Goal: Answer question/provide support: Share knowledge or assist other users

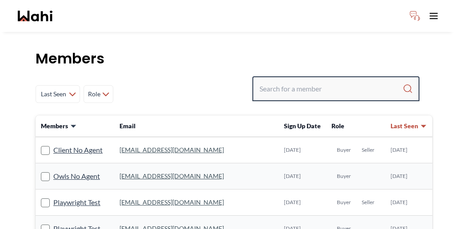
click at [329, 81] on input "Search input" at bounding box center [330, 89] width 143 height 16
type input "pardip"
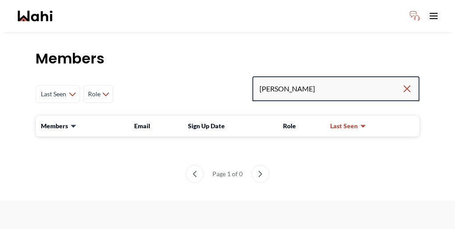
click at [336, 81] on input "pardip" at bounding box center [330, 89] width 142 height 16
click at [316, 81] on input "pardip" at bounding box center [330, 89] width 142 height 16
type input "pradip"
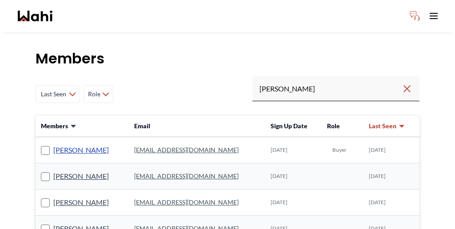
click at [66, 144] on link "Pradip Saha" at bounding box center [81, 150] width 56 height 12
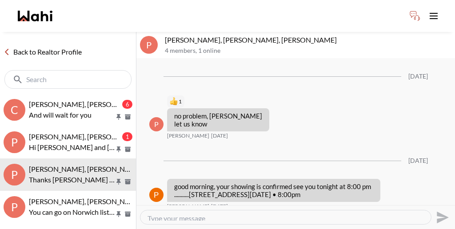
scroll to position [909, 0]
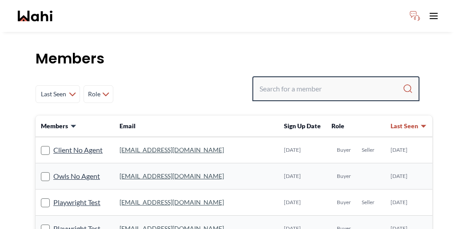
click at [320, 81] on input "Search input" at bounding box center [330, 89] width 143 height 16
paste input "Keith"
type input "Keith"
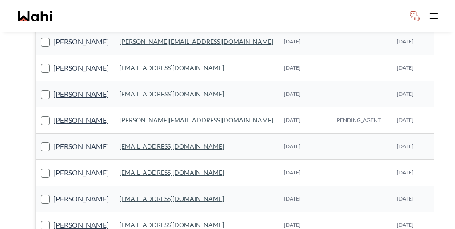
scroll to position [136, 0]
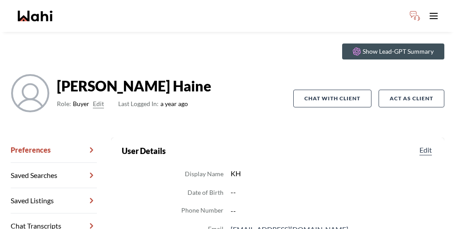
click at [53, 214] on link "Chat Transcripts" at bounding box center [54, 226] width 86 height 25
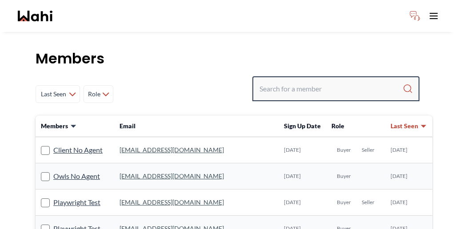
click at [332, 81] on input "Search input" at bounding box center [330, 89] width 143 height 16
paste input "Keith"
type input "Keith"
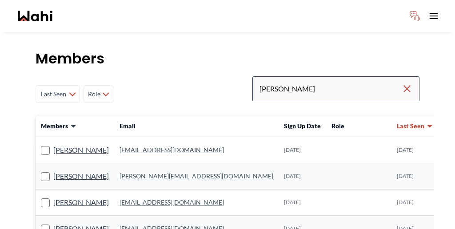
click at [339, 76] on div "Keith" at bounding box center [335, 88] width 167 height 25
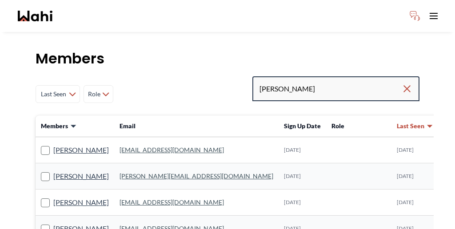
click at [334, 81] on input "Keith" at bounding box center [330, 89] width 142 height 16
type input "Keith m"
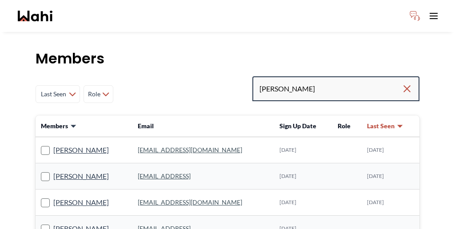
click at [333, 81] on input "Keith m" at bounding box center [330, 89] width 142 height 16
click at [328, 81] on input "Keith moody" at bounding box center [330, 89] width 142 height 16
type input "Keith mody"
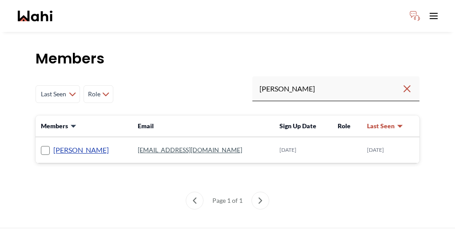
click at [57, 144] on link "Keith Mody" at bounding box center [81, 150] width 56 height 12
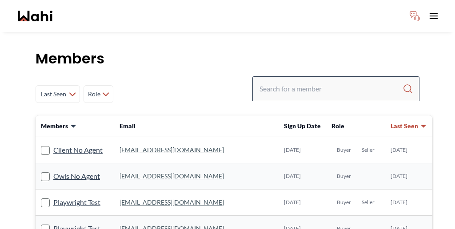
click at [326, 76] on div at bounding box center [335, 88] width 167 height 25
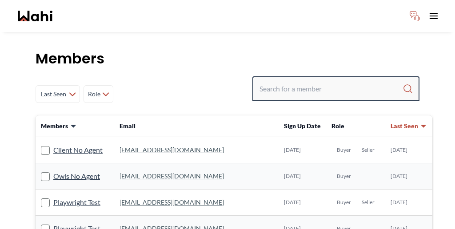
click at [325, 81] on input "Search input" at bounding box center [330, 89] width 143 height 16
paste input "Jeremy Tod"
type input "Jeremy Tod"
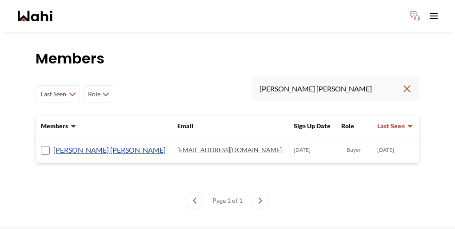
click at [58, 144] on link "Jeremy Tod" at bounding box center [109, 150] width 112 height 12
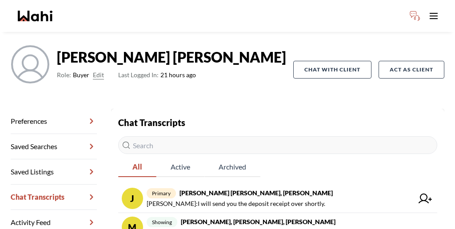
scroll to position [60, 0]
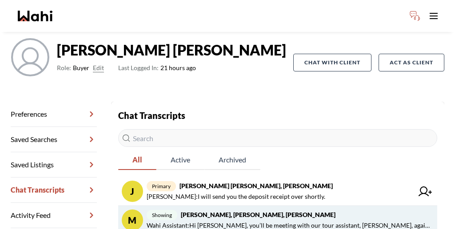
click at [205, 220] on span "Wahi Assistant : Hi Jeremy, you’ll be meeting with our tour assistant, Duane, a…" at bounding box center [288, 225] width 283 height 11
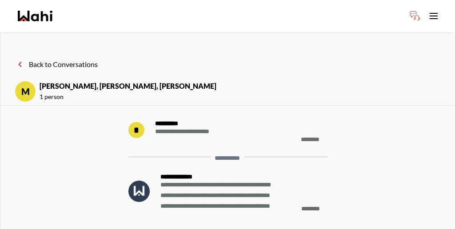
click at [322, 52] on header "Back to Conversations M Jeremy Tod, Duane, Barbara 1 person" at bounding box center [227, 76] width 454 height 60
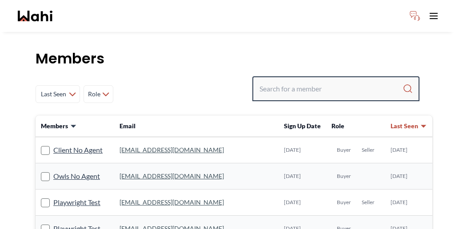
click at [340, 81] on input "Search input" at bounding box center [330, 89] width 143 height 16
paste input "[PERSON_NAME]"
type input "[PERSON_NAME]"
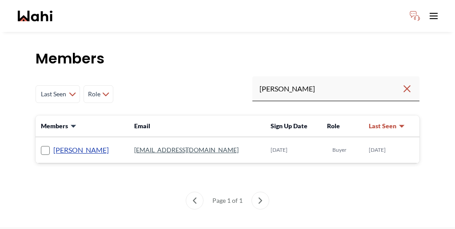
click at [56, 144] on link "[PERSON_NAME]" at bounding box center [81, 150] width 56 height 12
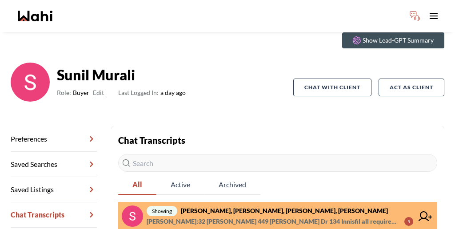
scroll to position [43, 0]
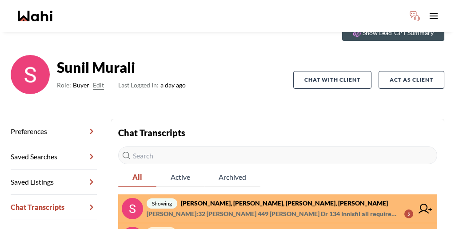
click at [283, 198] on span "showing [PERSON_NAME], [PERSON_NAME], [PERSON_NAME], [PERSON_NAME]" at bounding box center [280, 203] width 266 height 11
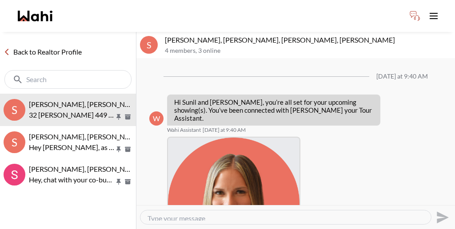
scroll to position [231, 0]
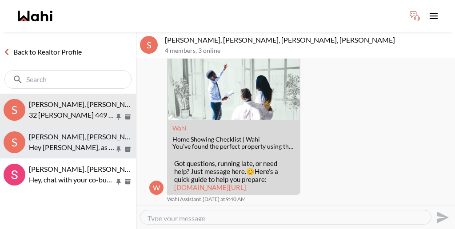
click at [75, 142] on p "Hey [PERSON_NAME], as discussed, we will book your showings beginning at 6pm th…" at bounding box center [72, 147] width 86 height 11
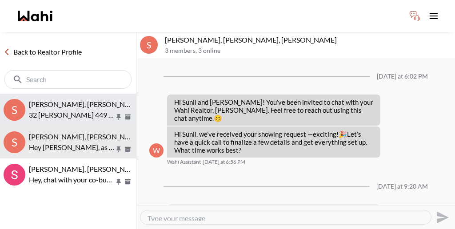
click at [78, 100] on span "[PERSON_NAME], [PERSON_NAME], [PERSON_NAME], [PERSON_NAME]" at bounding box center [144, 104] width 230 height 8
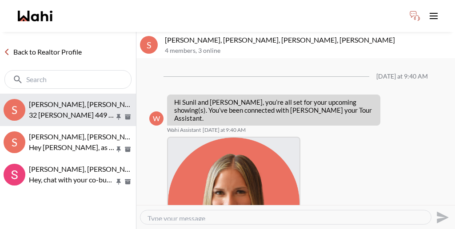
scroll to position [231, 0]
